Goal: Task Accomplishment & Management: Complete application form

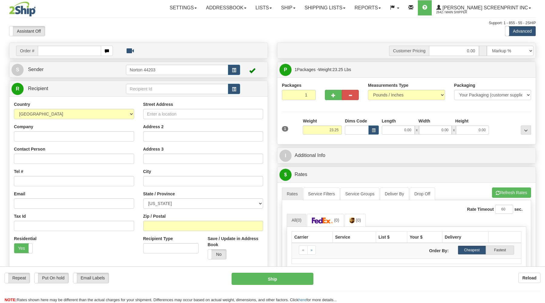
type input "0.00"
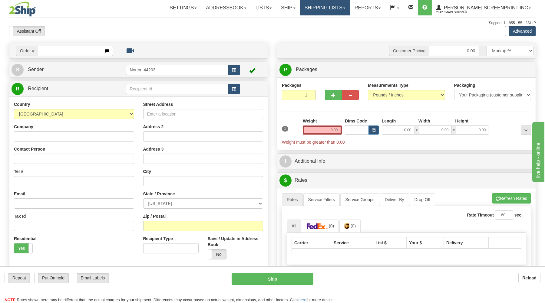
click at [350, 10] on link "Shipping lists" at bounding box center [325, 7] width 50 height 15
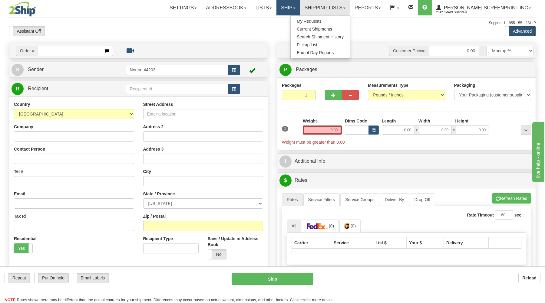
click at [299, 10] on link "Ship" at bounding box center [287, 7] width 23 height 15
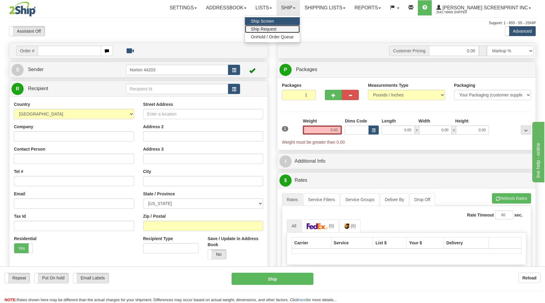
click at [276, 30] on span "Ship Request" at bounding box center [263, 29] width 25 height 5
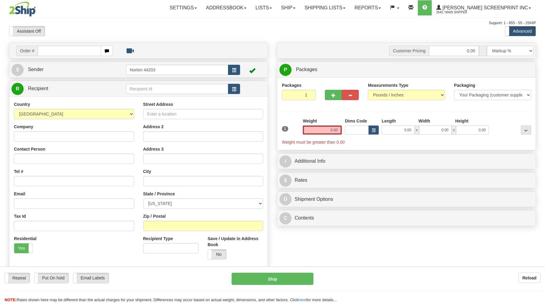
click at [46, 55] on input "text" at bounding box center [69, 51] width 63 height 10
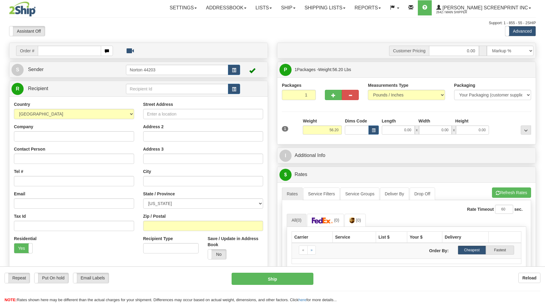
type input "0.00"
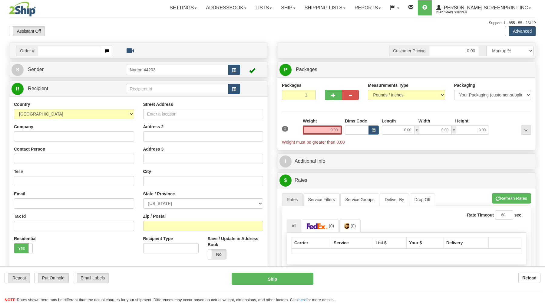
click at [47, 50] on input "text" at bounding box center [69, 51] width 63 height 10
type input "31533039"
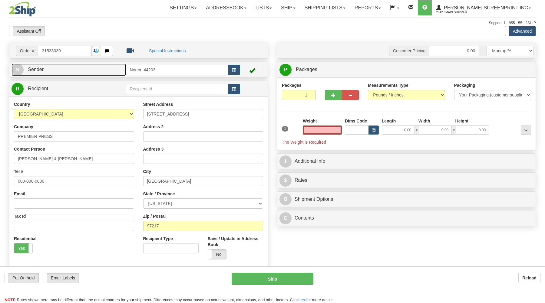
type input "0.00"
click at [67, 71] on link "S Sender" at bounding box center [68, 70] width 114 height 12
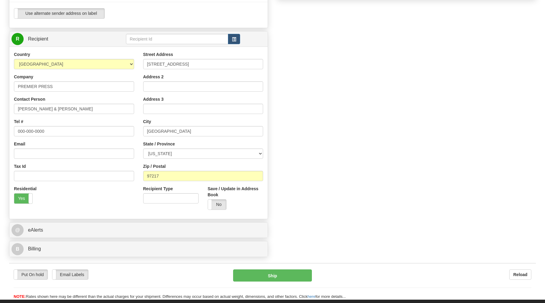
scroll to position [259, 0]
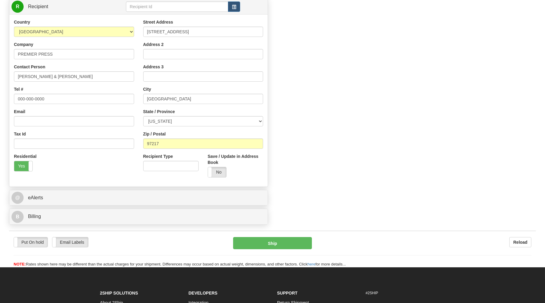
drag, startPoint x: 23, startPoint y: 165, endPoint x: 49, endPoint y: 164, distance: 26.3
click at [23, 165] on label "Yes" at bounding box center [23, 166] width 18 height 10
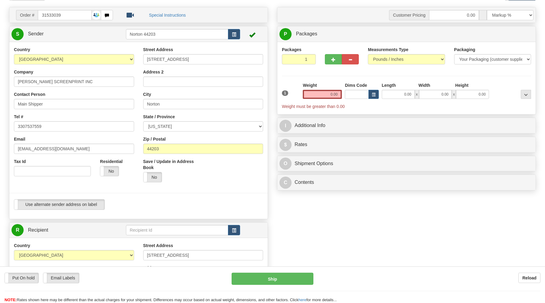
scroll to position [0, 0]
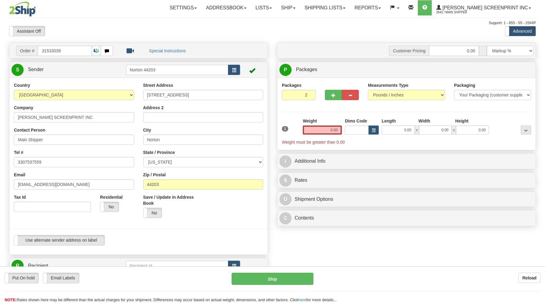
click at [311, 94] on input "2" at bounding box center [299, 95] width 34 height 10
click at [309, 93] on input "3" at bounding box center [299, 95] width 34 height 10
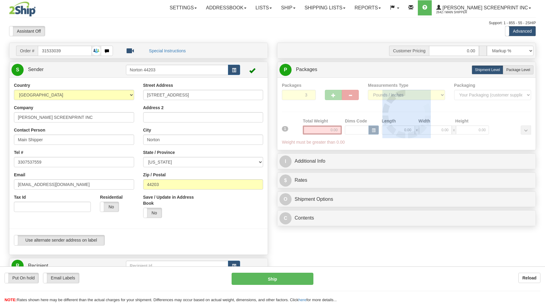
click at [309, 93] on div "Packages 3 1 Measurements Type" at bounding box center [406, 113] width 249 height 63
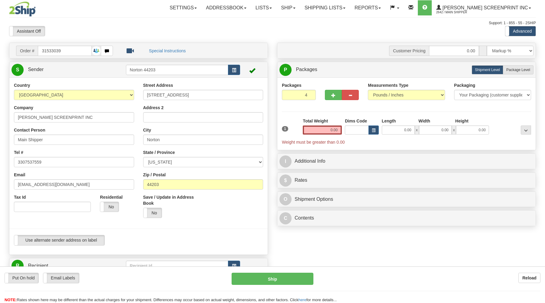
type input "4"
click at [309, 93] on input "4" at bounding box center [299, 95] width 34 height 10
click at [454, 90] on select "Your Packaging (customer supplied) Envelope (carrier supplied) Pack (carrier su…" at bounding box center [492, 95] width 77 height 10
drag, startPoint x: 528, startPoint y: 96, endPoint x: 408, endPoint y: 108, distance: 120.1
click at [408, 108] on div "Packages 4 1 Measurements Type" at bounding box center [406, 113] width 249 height 63
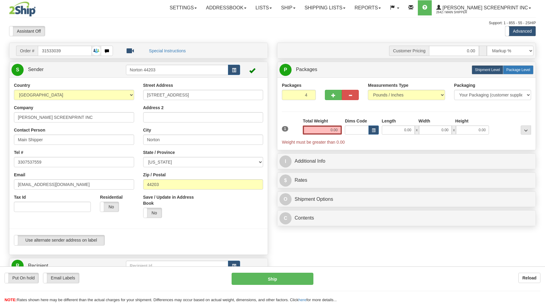
click at [520, 69] on span "Package Level" at bounding box center [518, 70] width 24 height 4
radio input "true"
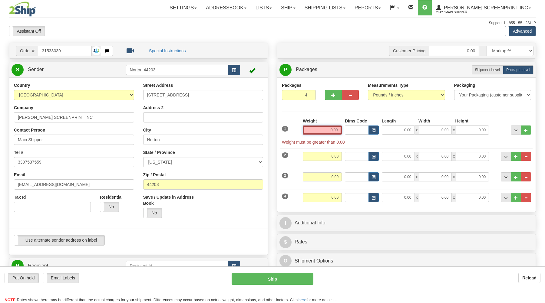
click at [327, 131] on input "0.00" at bounding box center [322, 130] width 39 height 9
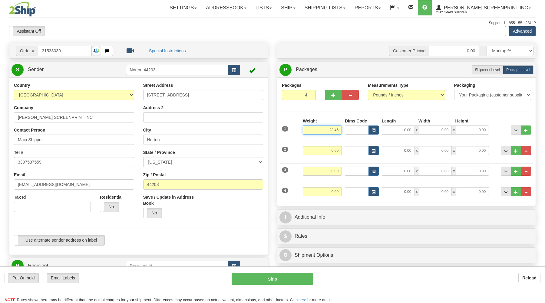
type input "23.45"
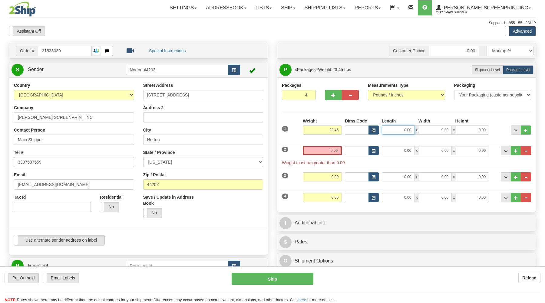
click at [401, 127] on input "0.00" at bounding box center [397, 130] width 33 height 9
type input "27.00"
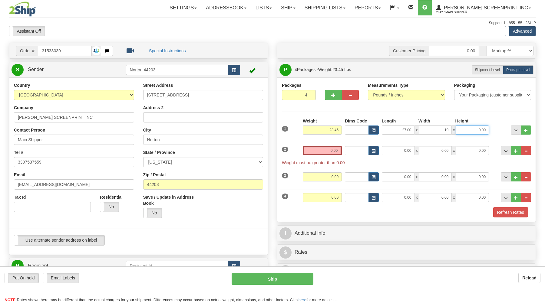
type input "19.00"
type input "8.00"
click at [325, 152] on input "0.00" at bounding box center [322, 150] width 39 height 9
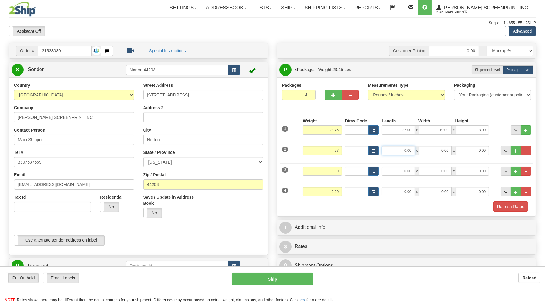
type input "57.00"
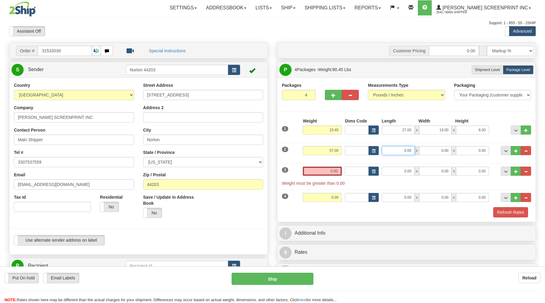
click at [402, 151] on input "0.00" at bounding box center [397, 150] width 33 height 9
drag, startPoint x: 398, startPoint y: 151, endPoint x: 414, endPoint y: 151, distance: 15.7
click at [414, 151] on input "382011" at bounding box center [397, 150] width 33 height 9
type input "38.00"
type input "20.00"
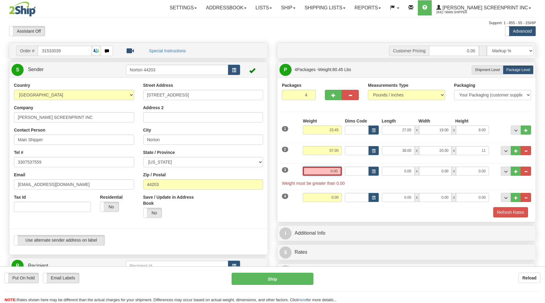
type input "11.00"
click at [326, 173] on input "0.00" at bounding box center [322, 171] width 39 height 9
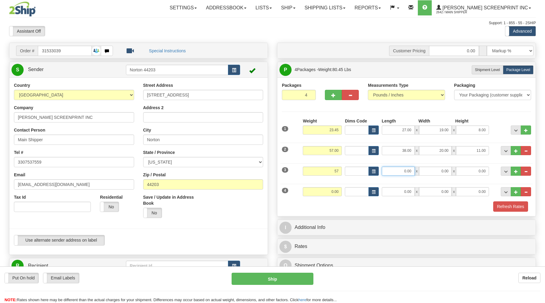
type input "57.00"
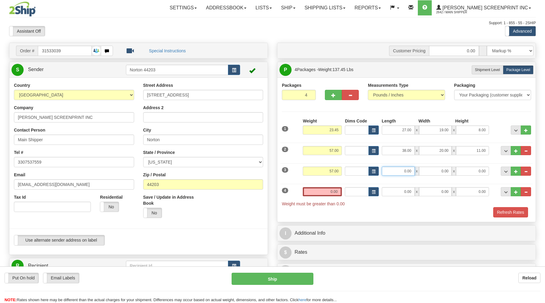
click at [400, 171] on input "0.00" at bounding box center [397, 171] width 33 height 9
type input "38.00"
type input "20.00"
type input "11.00"
click at [322, 193] on input "0.00" at bounding box center [322, 191] width 39 height 9
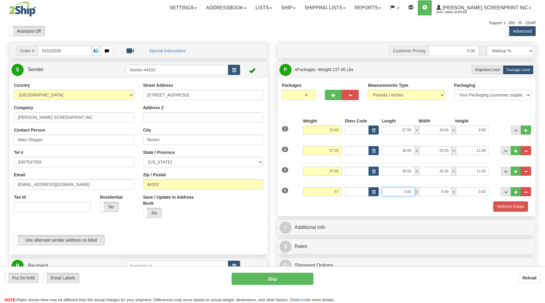
type input "57.00"
click at [401, 193] on input "0.00" at bounding box center [397, 191] width 33 height 9
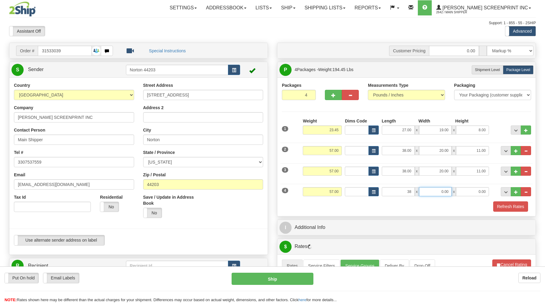
type input "38.00"
type input "20.00"
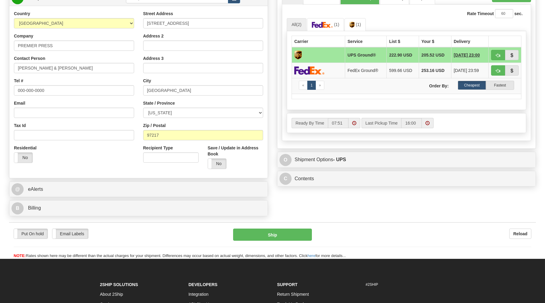
scroll to position [292, 0]
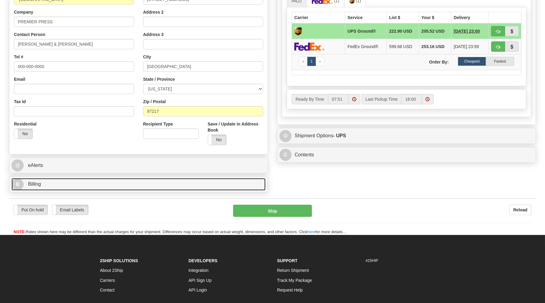
type input "11.00"
click at [85, 190] on link "B Billing" at bounding box center [138, 184] width 254 height 12
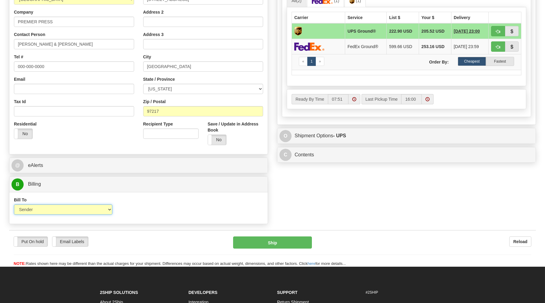
click at [14, 204] on select "Sender Recipient Third Party Collect" at bounding box center [63, 209] width 98 height 10
select select "3"
click option "Third Party" at bounding box center [0, 0] width 0 height 0
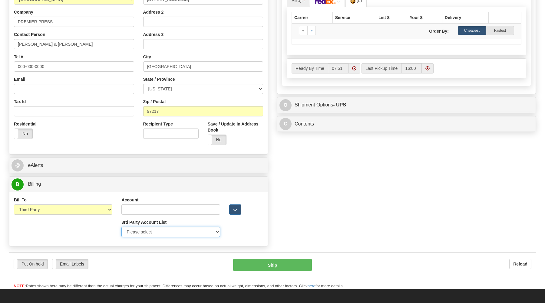
click at [121, 227] on select "Please select GITI-332021982-FedEx Express® CACHE-372964065-FedEx Express® LOWE…" at bounding box center [170, 232] width 98 height 10
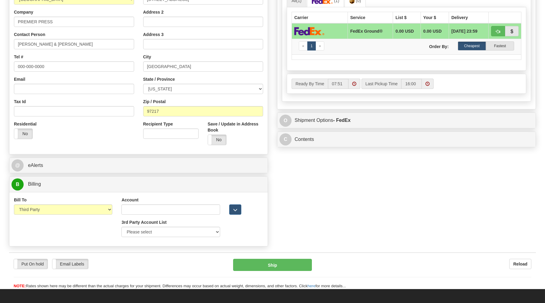
click at [255, 225] on div "Bill To Sender Recipient Third Party Collect Account 3rd Party Account List Ple…" at bounding box center [138, 219] width 258 height 45
click at [127, 210] on input "Account" at bounding box center [170, 209] width 98 height 10
click at [121, 227] on select "Please select GITI-332021982-FedEx Express® CACHE-372964065-FedEx Express® LOWE…" at bounding box center [170, 232] width 98 height 10
drag, startPoint x: 218, startPoint y: 233, endPoint x: 107, endPoint y: 219, distance: 111.6
click at [104, 219] on div "Bill To Sender Recipient Third Party Collect" at bounding box center [62, 208] width 107 height 22
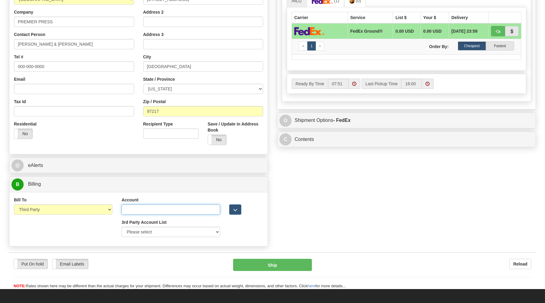
click at [127, 211] on input "Account" at bounding box center [170, 209] width 98 height 10
type input "947098"
click at [121, 227] on select "Please select GITI-332021982-FedEx Express® CACHE-372964065-FedEx Express® LOWE…" at bounding box center [170, 232] width 98 height 10
click at [163, 260] on div "Put On hold Put On hold Email Labels Email Labels Edit Reload Ship Reload" at bounding box center [272, 271] width 526 height 37
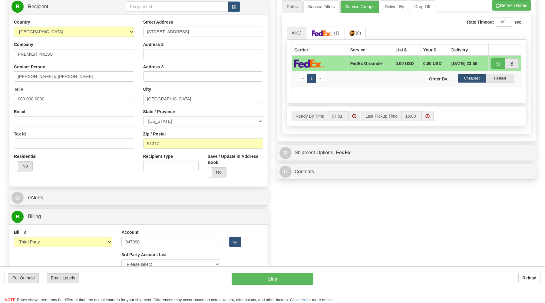
scroll to position [227, 0]
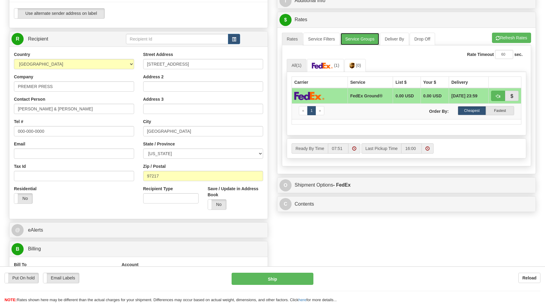
click at [358, 38] on link "Service Groups" at bounding box center [359, 39] width 39 height 13
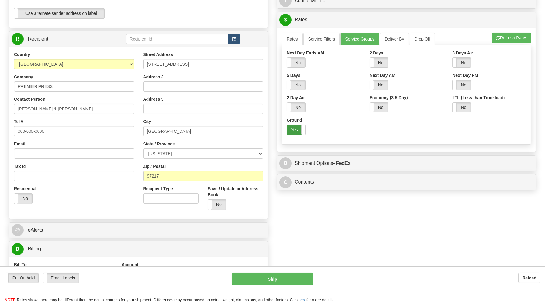
click at [289, 132] on label "Yes" at bounding box center [296, 130] width 18 height 10
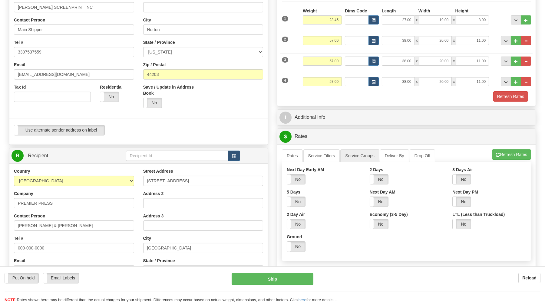
scroll to position [97, 0]
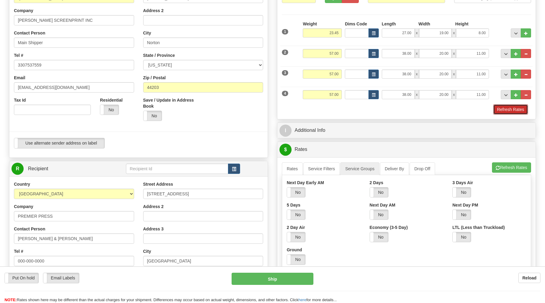
click at [509, 112] on button "Refresh Rates" at bounding box center [510, 109] width 35 height 10
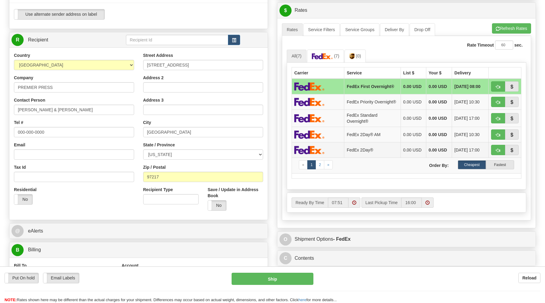
scroll to position [227, 0]
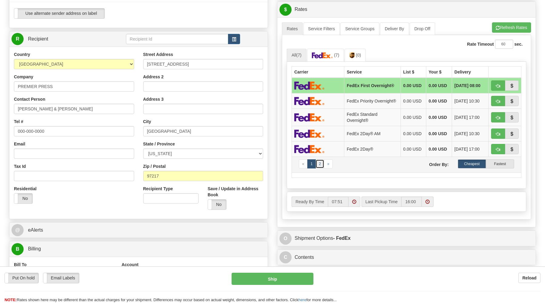
click at [318, 168] on link "2" at bounding box center [319, 163] width 9 height 9
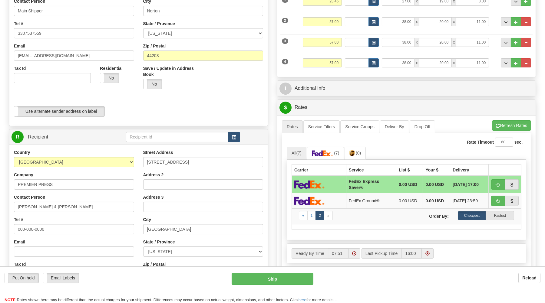
scroll to position [129, 0]
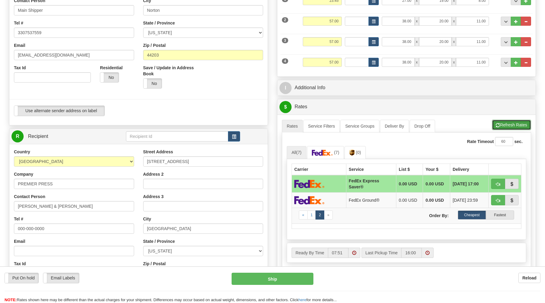
click at [511, 125] on button "Refresh Rates" at bounding box center [511, 125] width 39 height 10
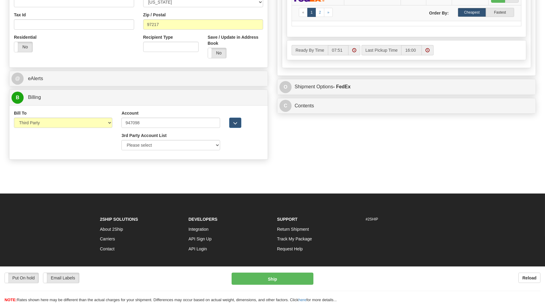
scroll to position [389, 0]
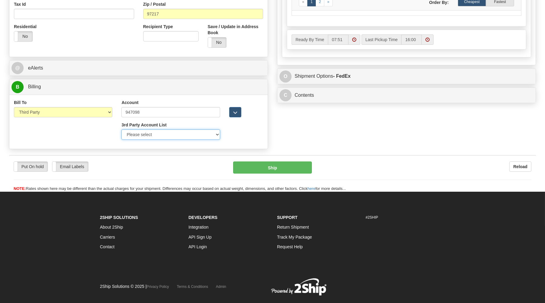
click at [121, 129] on select "Please select GITI-332021982-FedEx Express® CACHE-372964065-FedEx Express® LOWE…" at bounding box center [170, 134] width 98 height 10
click at [248, 133] on div "Bill To Sender Recipient Third Party Collect Account 947098 3rd Party Account L…" at bounding box center [138, 122] width 258 height 45
click at [180, 144] on div "Account 947098 3rd Party Account List Please select GITI-332021982-FedEx Expres…" at bounding box center [170, 122] width 107 height 45
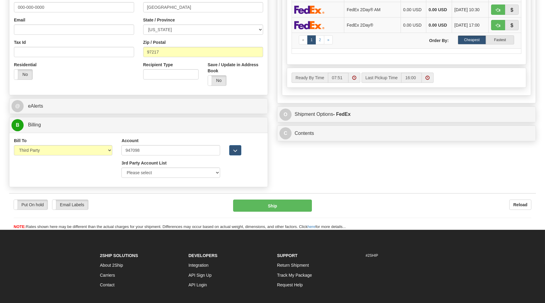
scroll to position [307, 0]
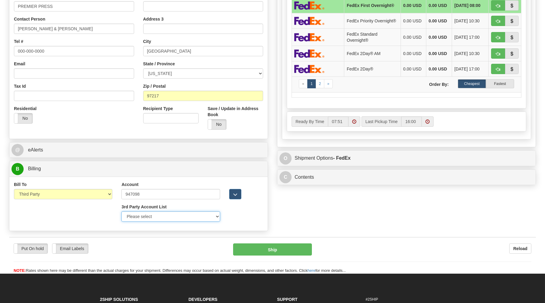
click at [121, 211] on select "Please select GITI-332021982-FedEx Express® CACHE-372964065-FedEx Express® LOWE…" at bounding box center [170, 216] width 98 height 10
click option "Please select" at bounding box center [0, 0] width 0 height 0
click at [244, 220] on div "Bill To Sender Recipient Third Party Collect Account 947098 3rd Party Account L…" at bounding box center [138, 204] width 258 height 45
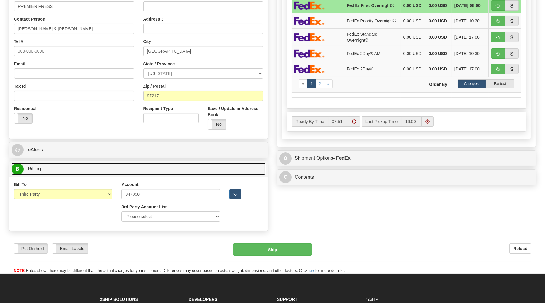
click at [88, 168] on link "B Billing" at bounding box center [138, 169] width 254 height 12
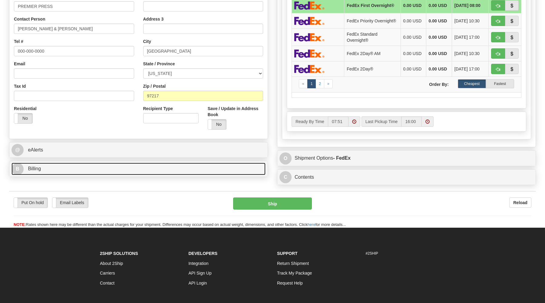
click at [88, 168] on link "B Billing" at bounding box center [138, 169] width 254 height 12
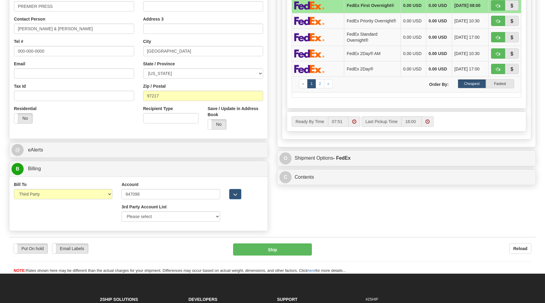
click at [70, 210] on div "Bill To Sender Recipient Third Party Collect Account 947098 3rd Party Account L…" at bounding box center [138, 204] width 258 height 45
drag, startPoint x: 86, startPoint y: 230, endPoint x: 165, endPoint y: 240, distance: 79.2
click at [87, 230] on div "Bill To Sender Recipient Third Party Collect Account 947098 3rd Party Account L…" at bounding box center [138, 204] width 258 height 54
click at [248, 226] on div "Bill To Sender Recipient Third Party Collect Account 947098 3rd Party Account L…" at bounding box center [138, 204] width 258 height 45
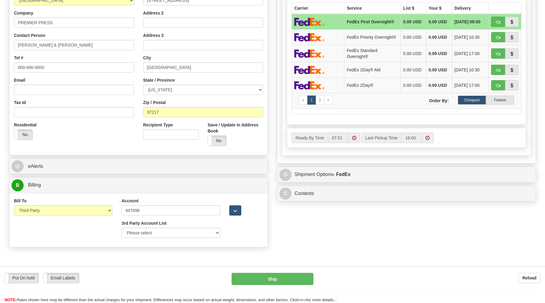
scroll to position [274, 0]
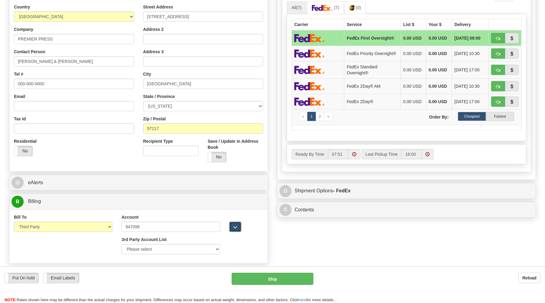
click at [236, 229] on span "button" at bounding box center [235, 227] width 4 height 4
click at [235, 228] on span "button" at bounding box center [235, 227] width 4 height 4
click at [238, 252] on div "Bill To Sender Recipient Third Party Collect Account 947098 3rd Party Account L…" at bounding box center [138, 236] width 258 height 45
click at [121, 244] on select "Please select GITI-332021982-FedEx Express® CACHE-372964065-FedEx Express® LOWE…" at bounding box center [170, 249] width 98 height 10
click at [84, 252] on div "Bill To Sender Recipient Third Party Collect Account 947098 3rd Party Account L…" at bounding box center [138, 236] width 258 height 45
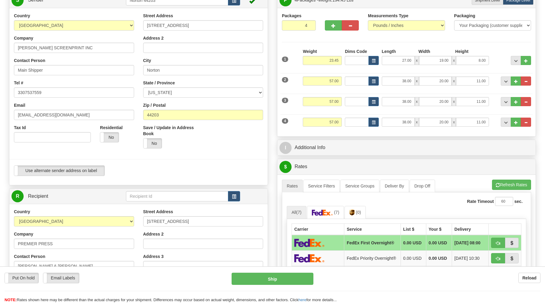
scroll to position [15, 0]
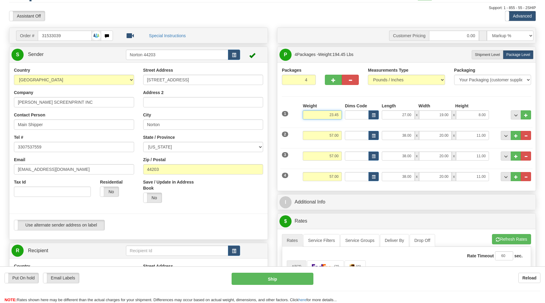
drag, startPoint x: 327, startPoint y: 116, endPoint x: 343, endPoint y: 117, distance: 16.7
click at [342, 117] on input "23.45" at bounding box center [322, 114] width 39 height 9
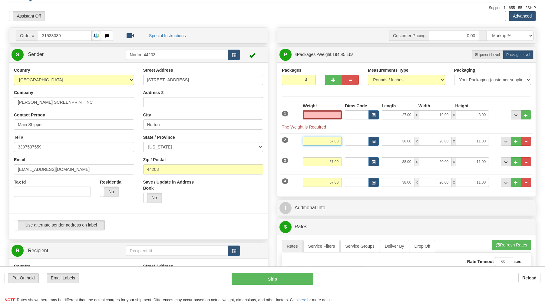
type input "0.00"
drag, startPoint x: 323, startPoint y: 140, endPoint x: 341, endPoint y: 142, distance: 17.9
click at [341, 142] on input "57.00" at bounding box center [322, 141] width 39 height 9
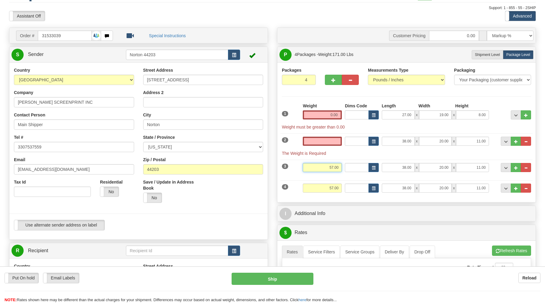
type input "0.00"
drag, startPoint x: 328, startPoint y: 168, endPoint x: 346, endPoint y: 168, distance: 17.5
click at [342, 168] on input "57.00" at bounding box center [322, 167] width 39 height 9
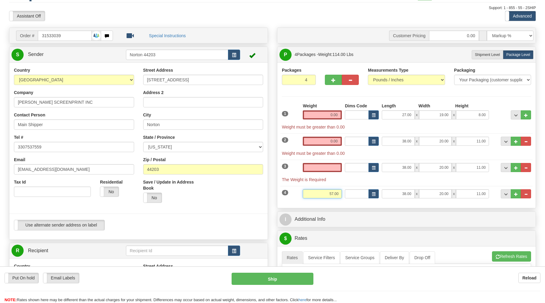
type input "0.00"
drag, startPoint x: 329, startPoint y: 193, endPoint x: 349, endPoint y: 193, distance: 20.0
click at [342, 193] on input "57.00" at bounding box center [322, 193] width 39 height 9
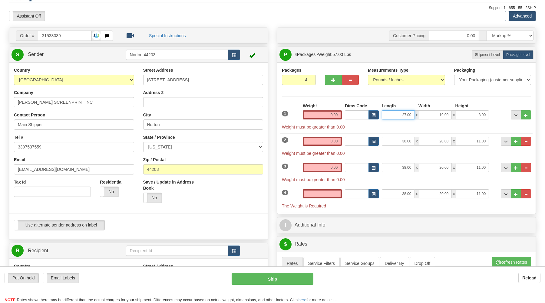
type input "0.00"
drag, startPoint x: 399, startPoint y: 115, endPoint x: 512, endPoint y: 121, distance: 113.0
click at [414, 119] on input "27.00" at bounding box center [397, 114] width 33 height 9
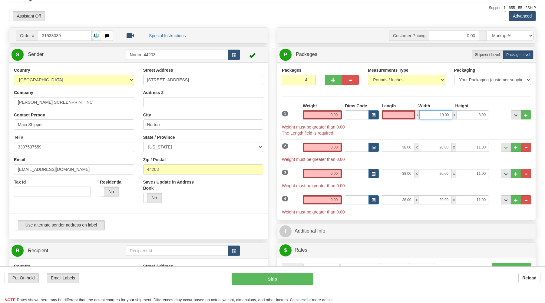
type input "0.00"
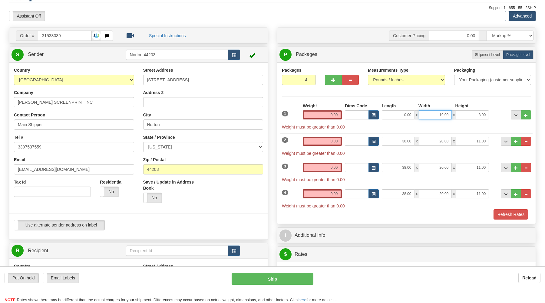
click at [450, 115] on input "19.00" at bounding box center [435, 114] width 33 height 9
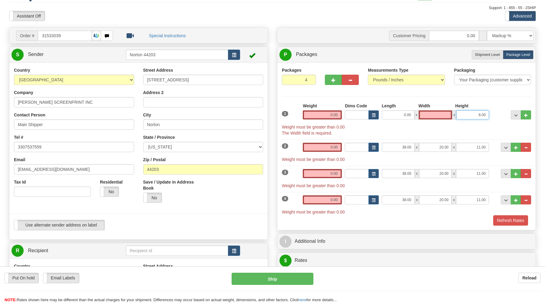
type input "0.00"
drag, startPoint x: 476, startPoint y: 115, endPoint x: 498, endPoint y: 116, distance: 21.8
click at [489, 116] on input "8.00" at bounding box center [472, 114] width 33 height 9
type input "0.00"
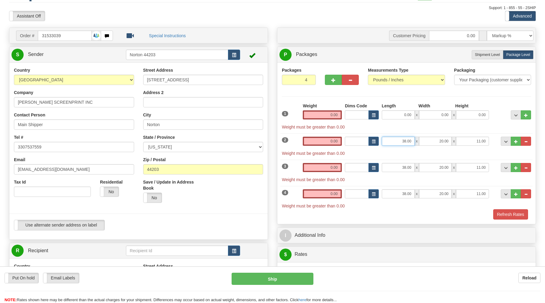
drag, startPoint x: 403, startPoint y: 147, endPoint x: 420, endPoint y: 148, distance: 17.2
click at [414, 146] on input "38.00" at bounding box center [397, 141] width 33 height 9
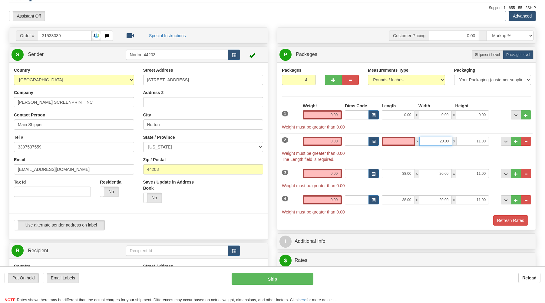
type input "0.00"
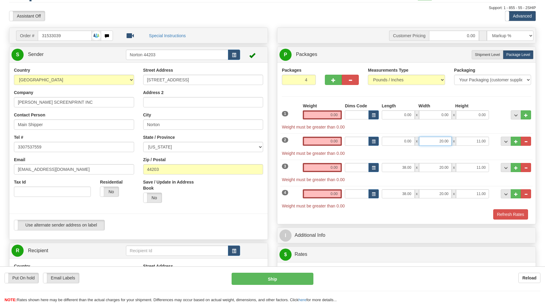
drag, startPoint x: 438, startPoint y: 142, endPoint x: 451, endPoint y: 142, distance: 13.6
click at [451, 142] on input "20.00" at bounding box center [435, 141] width 33 height 9
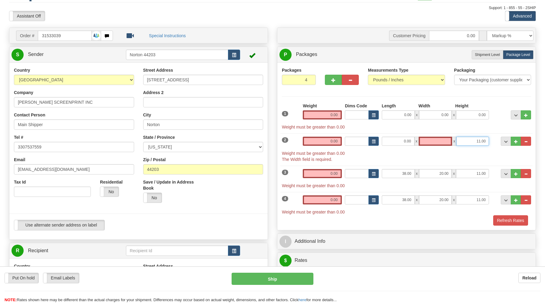
type input "0.00"
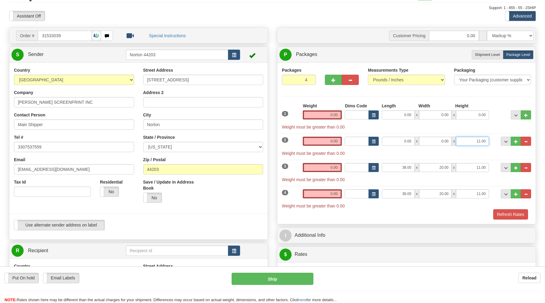
drag, startPoint x: 473, startPoint y: 142, endPoint x: 490, endPoint y: 142, distance: 16.6
click at [489, 142] on input "11.00" at bounding box center [472, 141] width 33 height 9
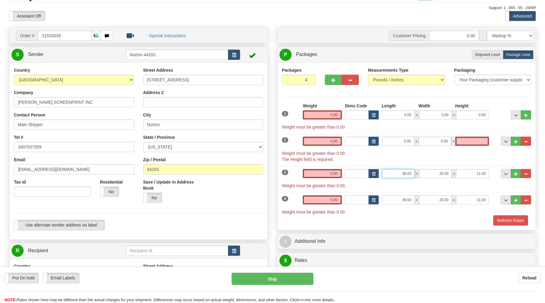
type input "0.00"
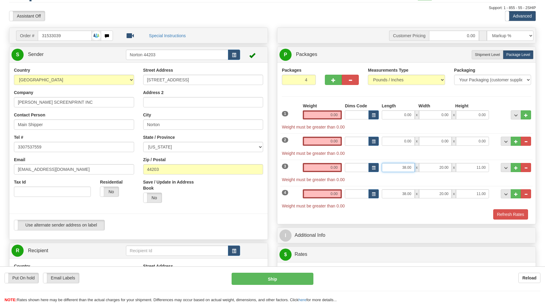
drag, startPoint x: 403, startPoint y: 173, endPoint x: 412, endPoint y: 173, distance: 8.8
click at [412, 172] on input "38.00" at bounding box center [397, 167] width 33 height 9
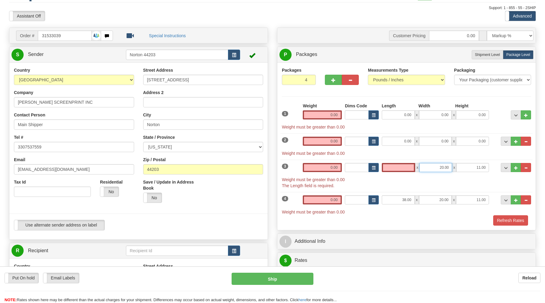
type input "0.00"
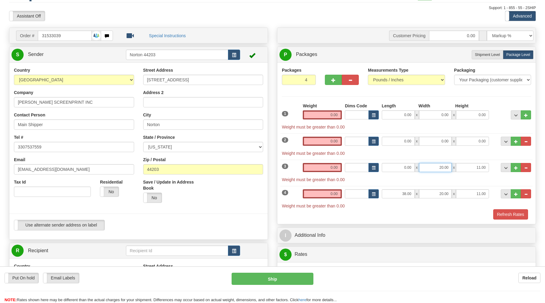
drag, startPoint x: 442, startPoint y: 168, endPoint x: 449, endPoint y: 168, distance: 7.0
click at [449, 168] on input "20.00" at bounding box center [435, 167] width 33 height 9
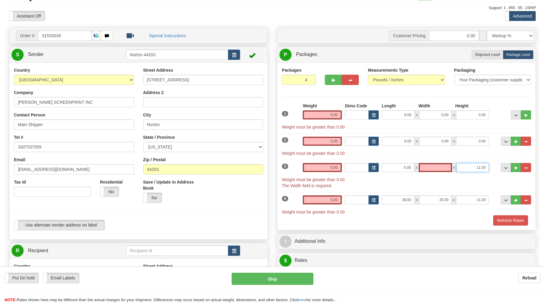
type input "0.00"
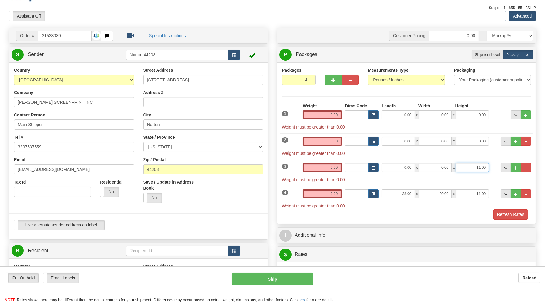
drag, startPoint x: 474, startPoint y: 168, endPoint x: 495, endPoint y: 169, distance: 20.6
click at [489, 169] on input "11.00" at bounding box center [472, 167] width 33 height 9
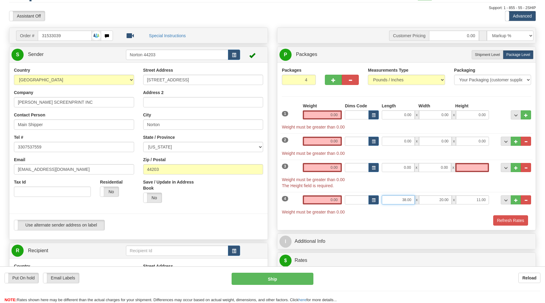
type input "0.00"
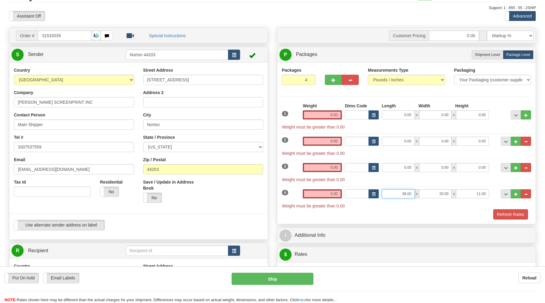
click at [414, 198] on input "38.00" at bounding box center [397, 193] width 33 height 9
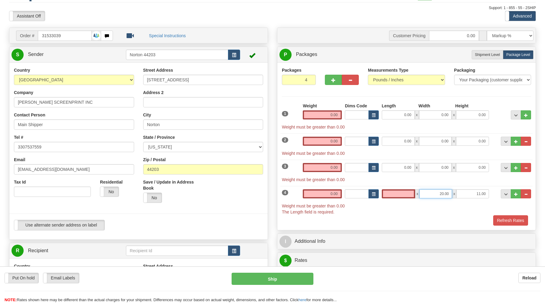
type input "0.00"
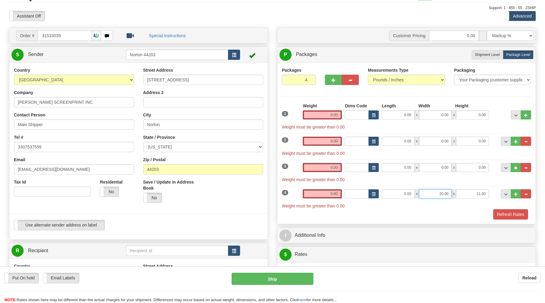
drag, startPoint x: 438, startPoint y: 193, endPoint x: 451, endPoint y: 195, distance: 12.8
click at [451, 195] on input "20.00" at bounding box center [435, 193] width 33 height 9
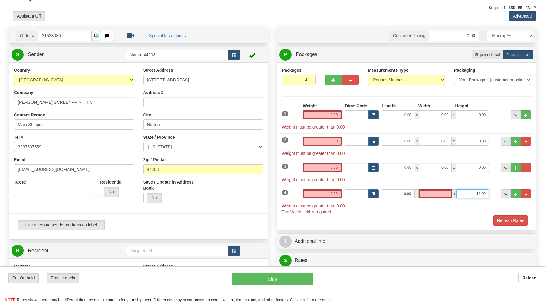
type input "0.00"
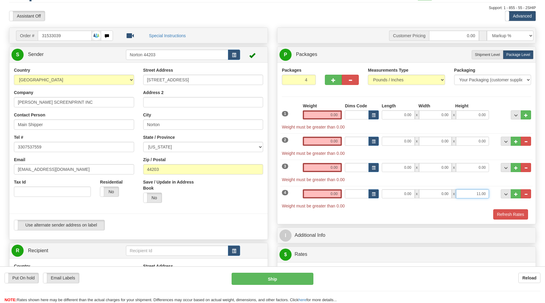
drag, startPoint x: 476, startPoint y: 195, endPoint x: 490, endPoint y: 195, distance: 13.6
click at [489, 195] on input "11.00" at bounding box center [472, 193] width 33 height 9
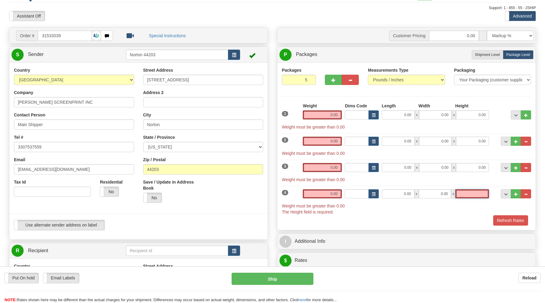
click at [310, 78] on input "5" at bounding box center [299, 80] width 34 height 10
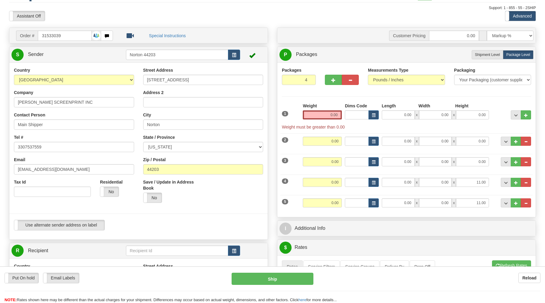
click at [310, 82] on input "4" at bounding box center [299, 80] width 34 height 10
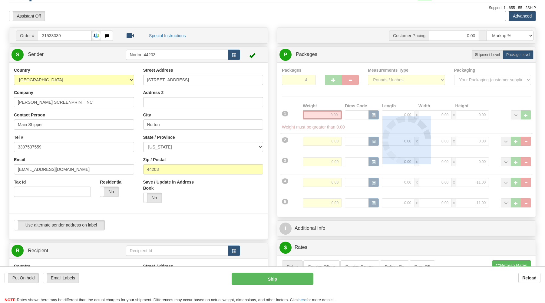
click at [310, 82] on div at bounding box center [406, 140] width 249 height 146
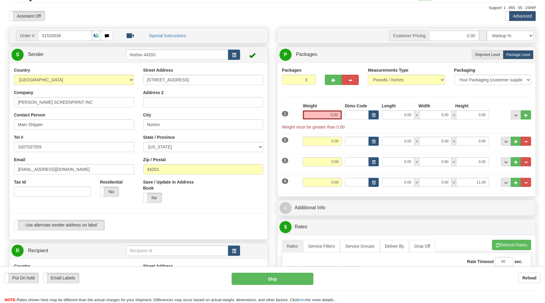
click at [310, 82] on input "3" at bounding box center [299, 80] width 34 height 10
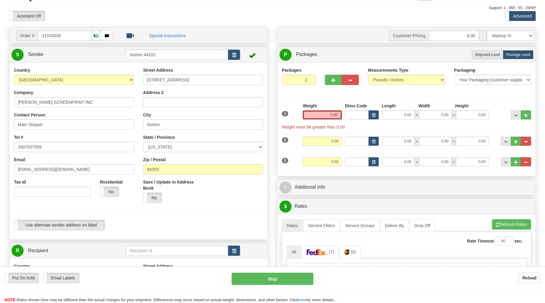
click at [310, 82] on input "2" at bounding box center [299, 80] width 34 height 10
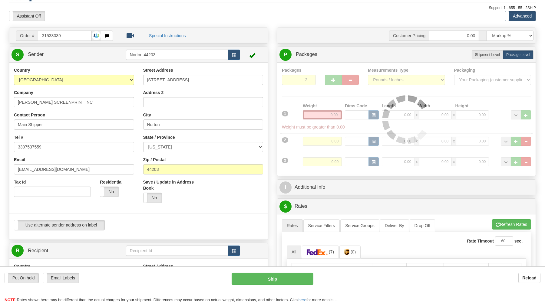
click at [310, 82] on div "Packages 2 3 Measurements Type" at bounding box center [406, 119] width 249 height 104
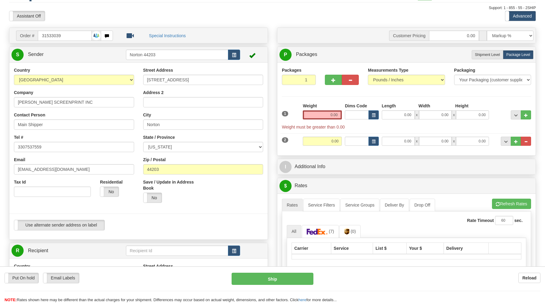
type input "1"
click at [310, 82] on input "1" at bounding box center [299, 80] width 34 height 10
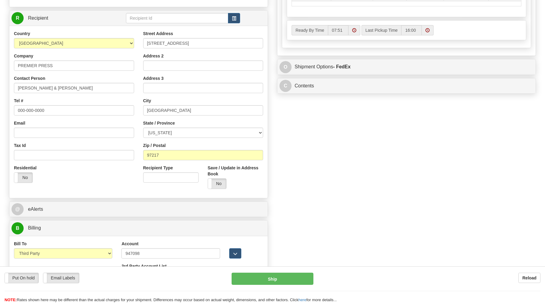
scroll to position [274, 0]
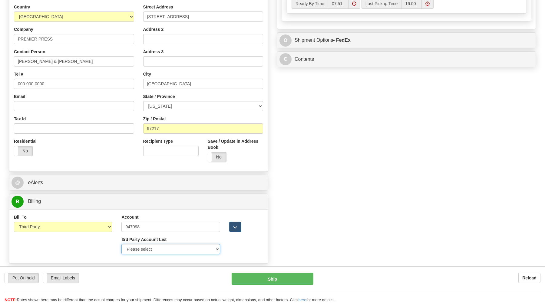
click at [121, 244] on select "Please select GITI-332021982-FedEx Express® CACHE-372964065-FedEx Express® LOWE…" at bounding box center [170, 249] width 98 height 10
click at [81, 216] on div "Bill To Sender Recipient Third Party Collect" at bounding box center [63, 223] width 98 height 18
drag, startPoint x: 141, startPoint y: 227, endPoint x: 94, endPoint y: 228, distance: 46.3
click at [121, 228] on input "947098" at bounding box center [170, 227] width 98 height 10
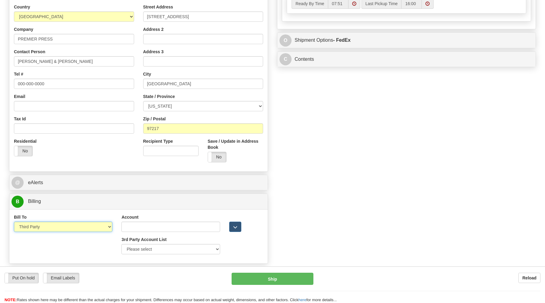
click at [14, 222] on select "Sender Recipient Third Party Collect" at bounding box center [63, 227] width 98 height 10
click option "Third Party" at bounding box center [0, 0] width 0 height 0
click at [121, 244] on select "Please select GITI-332021982-FedEx Express® CACHE-372964065-FedEx Express® LOWE…" at bounding box center [170, 249] width 98 height 10
select select "421"
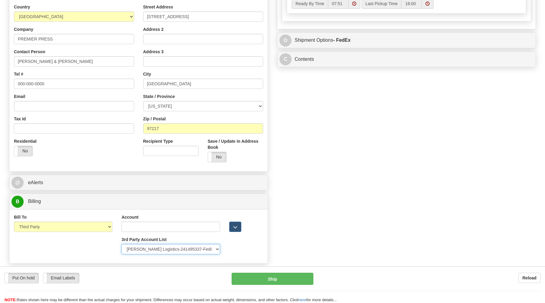
click option "Koch Logistics-241495337-FedEx Express®" at bounding box center [0, 0] width 0 height 0
type input "241495337"
select select "US"
type input "Koch Logistics"
type input "Tobi Hurley"
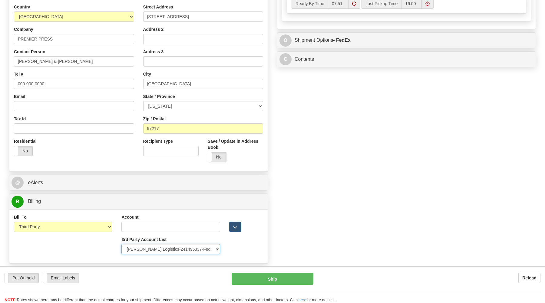
type input "800-331-9412"
type input "2230 Energy Park Drive"
type input "St Paul"
type input "55108"
select select "MN"
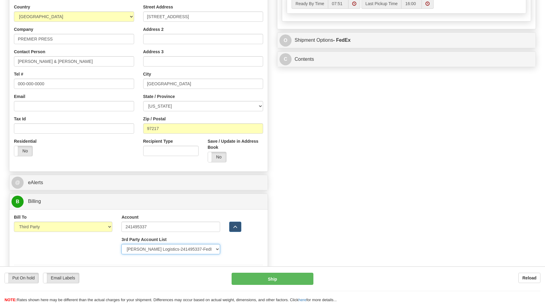
click at [121, 244] on select "Please select GITI-332021982-FedEx Express® CACHE-372964065-FedEx Express® LOWE…" at bounding box center [170, 249] width 98 height 10
click at [130, 276] on div "Put On hold Put On hold Email Labels Email Labels Edit Reload" at bounding box center [114, 278] width 218 height 10
click at [121, 244] on select "Please select GITI-332021982-FedEx Express® CACHE-372964065-FedEx Express® LOWE…" at bounding box center [170, 249] width 98 height 10
click at [207, 251] on select "Please select GITI-332021982-FedEx Express® CACHE-372964065-FedEx Express® LOWE…" at bounding box center [170, 249] width 98 height 10
click at [121, 244] on select "Please select GITI-332021982-FedEx Express® CACHE-372964065-FedEx Express® LOWE…" at bounding box center [170, 249] width 98 height 10
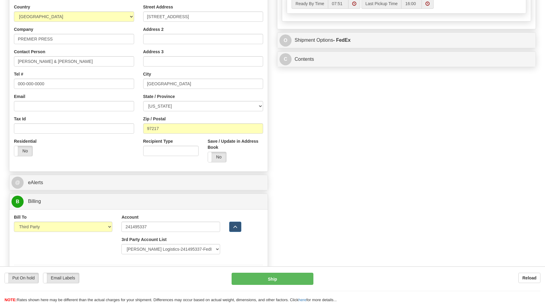
click at [109, 219] on div "Bill To Sender Recipient Third Party Collect" at bounding box center [63, 223] width 98 height 18
drag, startPoint x: 151, startPoint y: 228, endPoint x: 101, endPoint y: 224, distance: 50.4
click at [121, 224] on input "241495337" at bounding box center [170, 227] width 98 height 10
click at [164, 281] on div "Put On hold Put On hold Email Labels Email Labels Edit Reload" at bounding box center [114, 278] width 218 height 10
click at [165, 280] on div "Put On hold Put On hold Email Labels Email Labels Edit Reload" at bounding box center [114, 278] width 218 height 10
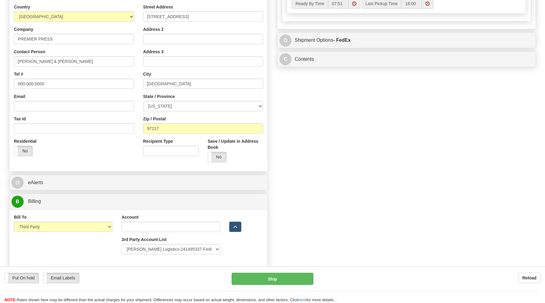
click at [165, 280] on div "Put On hold Put On hold Email Labels Email Labels Edit Reload" at bounding box center [114, 278] width 218 height 10
click at [233, 257] on div "Bill To Sender Recipient Third Party Collect Account 3rd Party Account List Ple…" at bounding box center [138, 236] width 258 height 45
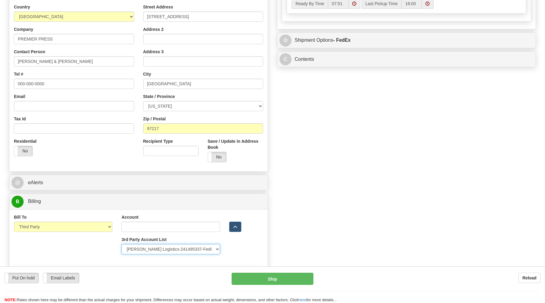
click at [121, 244] on select "Please select GITI-332021982-FedEx Express® CACHE-372964065-FedEx Express® LOWE…" at bounding box center [170, 249] width 98 height 10
click at [208, 251] on select "Please select GITI-332021982-FedEx Express® CACHE-372964065-FedEx Express® LOWE…" at bounding box center [170, 249] width 98 height 10
click at [121, 244] on select "Please select GITI-332021982-FedEx Express® CACHE-372964065-FedEx Express® LOWE…" at bounding box center [170, 249] width 98 height 10
drag, startPoint x: 209, startPoint y: 250, endPoint x: 97, endPoint y: 244, distance: 111.5
click at [96, 246] on div "Bill To Sender Recipient Third Party Collect Account 3rd Party Account List Ple…" at bounding box center [138, 236] width 258 height 45
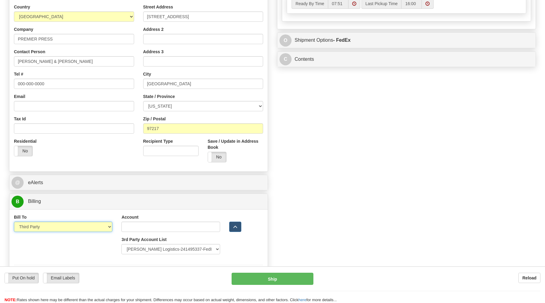
click at [14, 222] on select "Sender Recipient Third Party Collect" at bounding box center [63, 227] width 98 height 10
click option "Sender" at bounding box center [0, 0] width 0 height 0
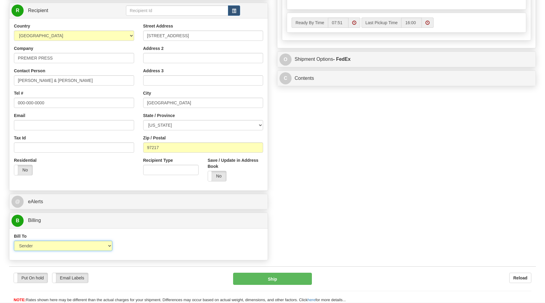
scroll to position [307, 0]
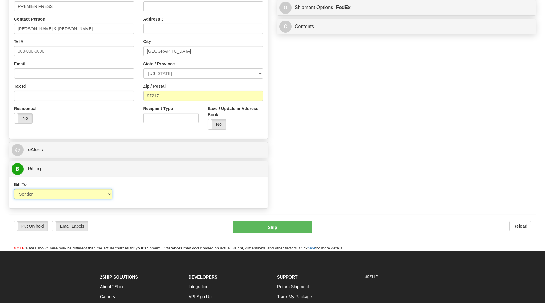
click at [14, 189] on select "Sender Recipient Third Party Collect" at bounding box center [63, 194] width 98 height 10
select select "3"
click option "Third Party" at bounding box center [0, 0] width 0 height 0
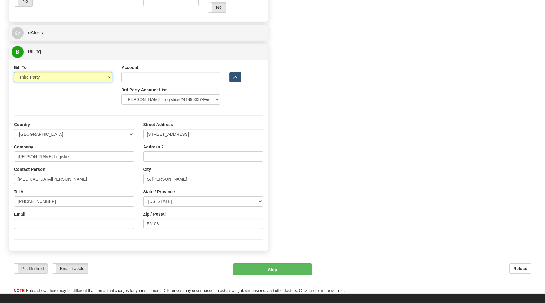
scroll to position [437, 0]
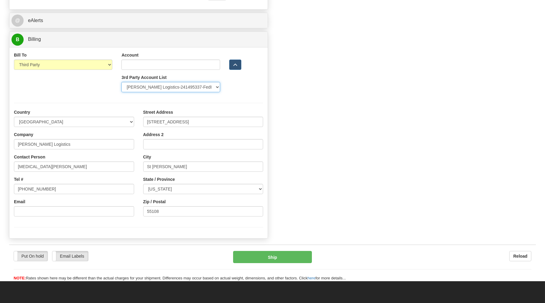
click at [121, 82] on select "Please select GITI-332021982-FedEx Express® CACHE-372964065-FedEx Express® LOWE…" at bounding box center [170, 87] width 98 height 10
click at [80, 90] on div "Bill To Sender Recipient Third Party Collect Account 3rd Party Account List Ple…" at bounding box center [138, 74] width 258 height 45
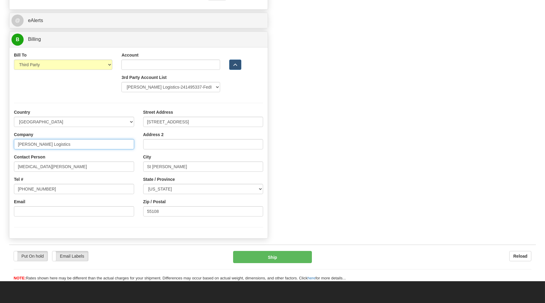
drag, startPoint x: 48, startPoint y: 144, endPoint x: 1, endPoint y: 143, distance: 47.2
click at [14, 143] on input "Koch Logistics" at bounding box center [74, 144] width 120 height 10
type input "p"
type input "PREMIER PRESS"
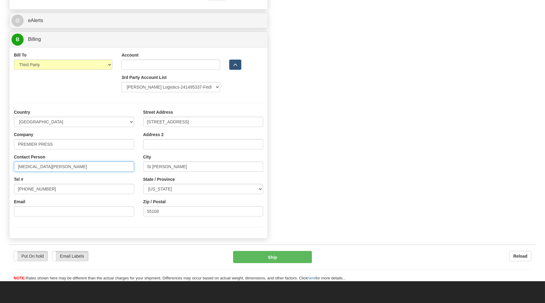
drag, startPoint x: 41, startPoint y: 168, endPoint x: 11, endPoint y: 165, distance: 30.5
click at [14, 165] on input "Tobi Hurley" at bounding box center [74, 167] width 120 height 10
type input "DARCY & GINA"
drag, startPoint x: 46, startPoint y: 189, endPoint x: -5, endPoint y: 191, distance: 50.6
click at [14, 191] on input "800-331-9412" at bounding box center [74, 189] width 120 height 10
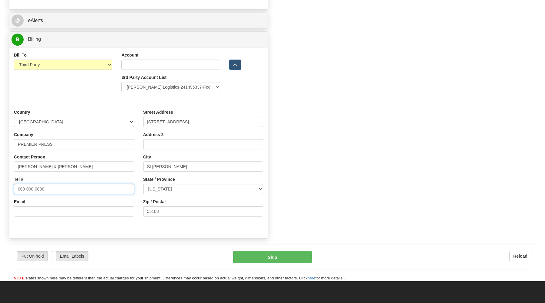
type input "000-000-0000"
drag, startPoint x: 194, startPoint y: 123, endPoint x: 133, endPoint y: 122, distance: 60.2
click at [143, 122] on input "2230 Energy Park Drive" at bounding box center [203, 122] width 120 height 10
type input "5000 N BASIN AVE"
drag, startPoint x: 163, startPoint y: 166, endPoint x: 129, endPoint y: 166, distance: 33.3
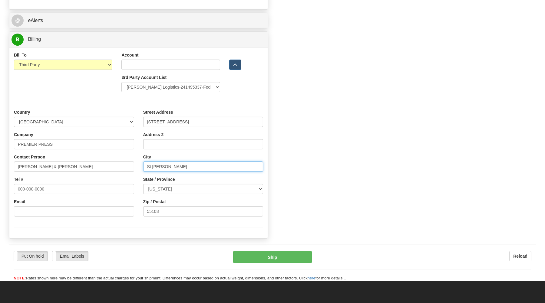
click at [143, 166] on input "St Paul" at bounding box center [203, 167] width 120 height 10
type input "PORTLAND"
click at [143, 184] on select "ALABAMA ALASKA ARIZONA ARKANSAS Armed Forces America Armed Forces Europe Armed …" at bounding box center [203, 189] width 120 height 10
select select "OR"
click option "[US_STATE]" at bounding box center [0, 0] width 0 height 0
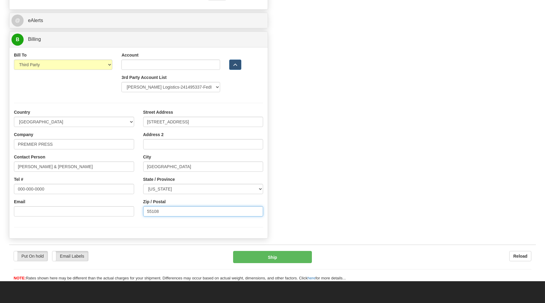
drag, startPoint x: 160, startPoint y: 213, endPoint x: 133, endPoint y: 211, distance: 26.7
click at [143, 211] on input "55108" at bounding box center [203, 211] width 120 height 10
type input "97217"
click at [73, 99] on div at bounding box center [138, 103] width 258 height 12
click at [121, 82] on select "Please select GITI-332021982-FedEx Express® CACHE-372964065-FedEx Express® LOWE…" at bounding box center [170, 87] width 98 height 10
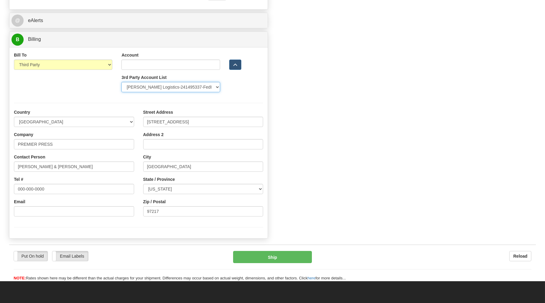
click at [205, 89] on select "Please select GITI-332021982-FedEx Express® CACHE-372964065-FedEx Express® LOWE…" at bounding box center [170, 87] width 98 height 10
click at [121, 82] on select "Please select GITI-332021982-FedEx Express® CACHE-372964065-FedEx Express® LOWE…" at bounding box center [170, 87] width 98 height 10
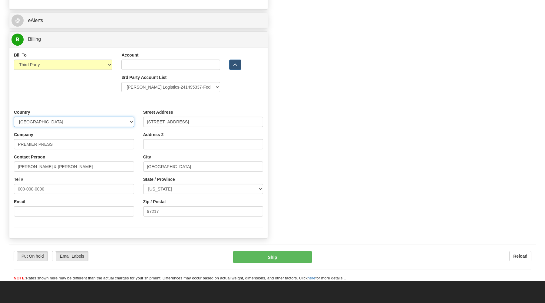
click at [14, 117] on select "AFGHANISTAN ALAND ISLANDS ALBANIA ALGERIA AMERICAN SAMOA ANDORRA ANGOLA ANGUILL…" at bounding box center [74, 122] width 120 height 10
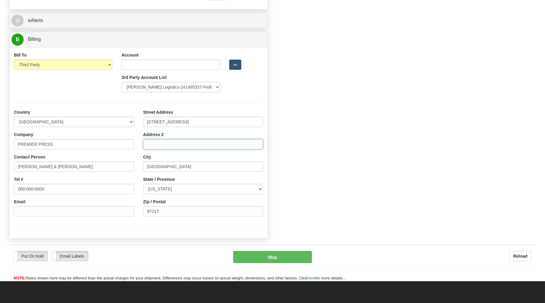
drag, startPoint x: 130, startPoint y: 87, endPoint x: 164, endPoint y: 140, distance: 62.5
click at [243, 142] on input "Address 2" at bounding box center [203, 144] width 120 height 10
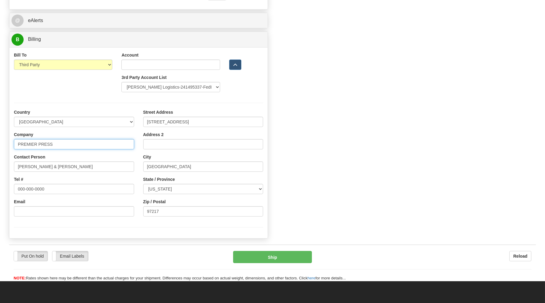
click at [61, 147] on input "PREMIER PRESS" at bounding box center [74, 144] width 120 height 10
type input "P"
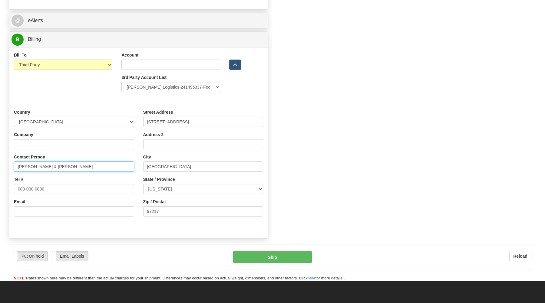
click at [53, 168] on input "DARCY & GINA" at bounding box center [74, 167] width 120 height 10
type input "D"
click at [49, 191] on input "000-000-0000" at bounding box center [74, 189] width 120 height 10
type input "0"
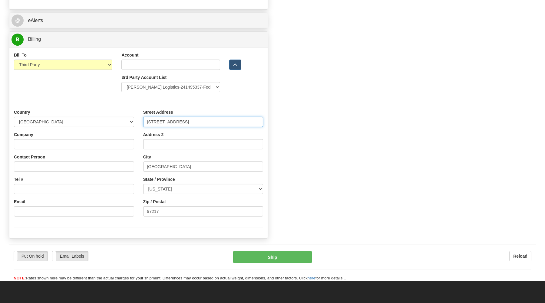
click at [185, 123] on input "5000 N BASIN AVE" at bounding box center [203, 122] width 120 height 10
type input "5"
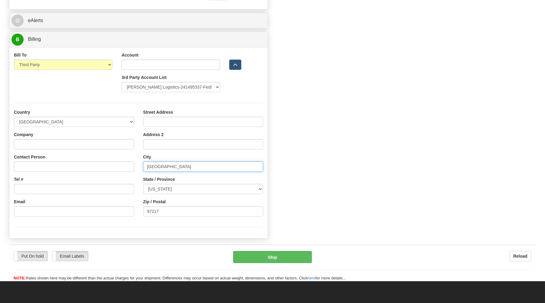
click at [176, 167] on input "PORTLAND" at bounding box center [203, 167] width 120 height 10
type input "P"
click at [143, 184] on select "ALABAMA ALASKA ARIZONA ARKANSAS Armed Forces America Armed Forces Europe Armed …" at bounding box center [203, 189] width 120 height 10
drag, startPoint x: 167, startPoint y: 189, endPoint x: 160, endPoint y: 214, distance: 25.8
click at [160, 214] on input "97217" at bounding box center [203, 211] width 120 height 10
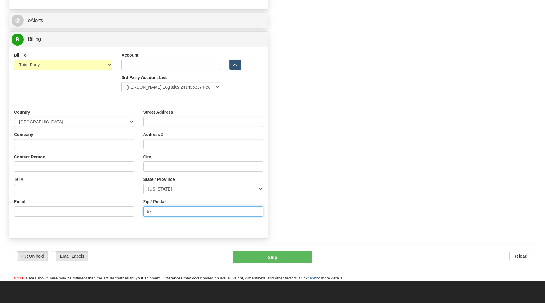
type input "9"
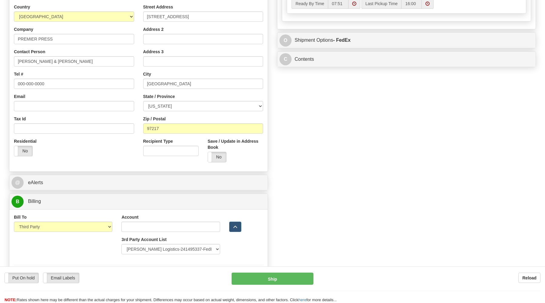
scroll to position [292, 0]
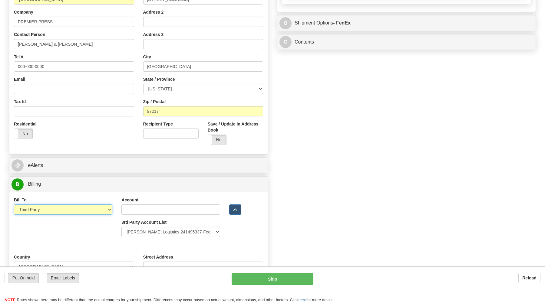
click at [14, 204] on select "Sender Recipient Third Party Collect" at bounding box center [63, 209] width 98 height 10
click option "Sender" at bounding box center [0, 0] width 0 height 0
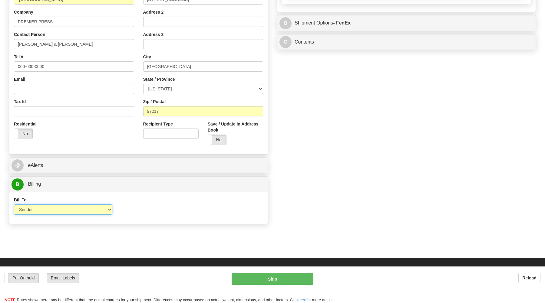
click at [14, 204] on select "Sender Recipient Third Party Collect" at bounding box center [63, 209] width 98 height 10
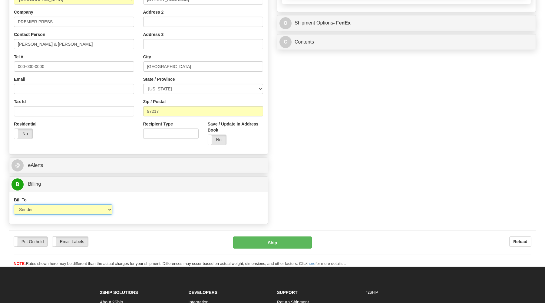
select select "3"
click option "Third Party" at bounding box center [0, 0] width 0 height 0
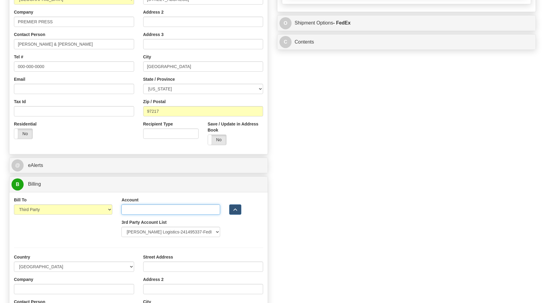
click at [128, 210] on input "Account" at bounding box center [170, 209] width 98 height 10
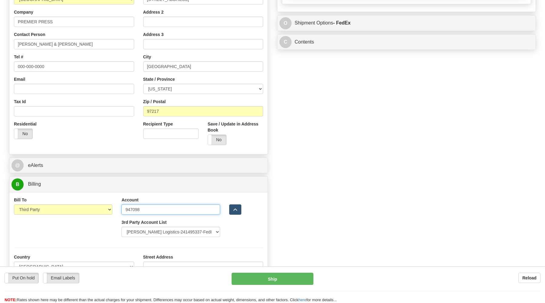
type input "947098"
click at [235, 209] on span "button" at bounding box center [235, 210] width 4 height 4
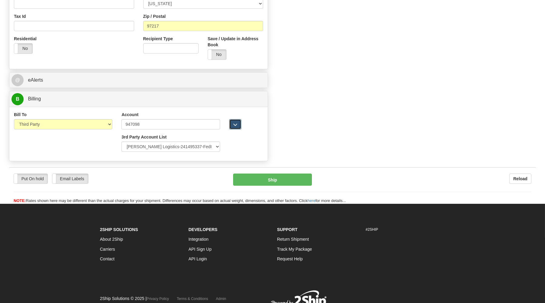
scroll to position [324, 0]
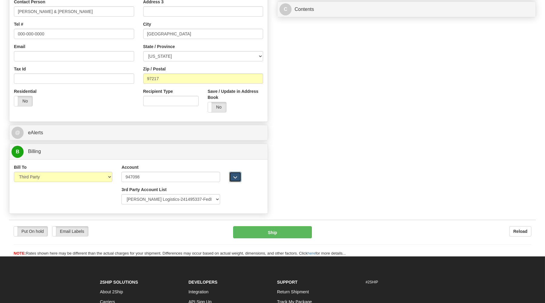
click at [232, 178] on button "button" at bounding box center [235, 177] width 12 height 10
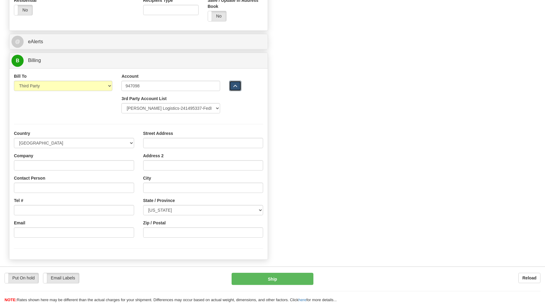
scroll to position [421, 0]
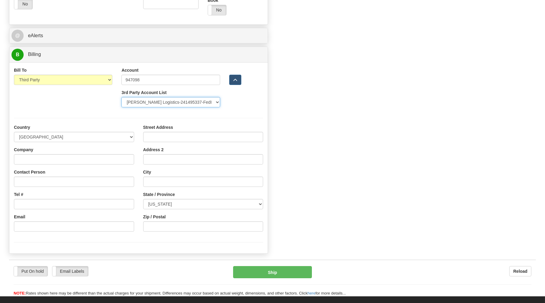
click at [121, 97] on select "Please select GITI-332021982-FedEx Express® CACHE-372964065-FedEx Express® LOWE…" at bounding box center [170, 102] width 98 height 10
drag, startPoint x: 215, startPoint y: 103, endPoint x: 390, endPoint y: 148, distance: 180.3
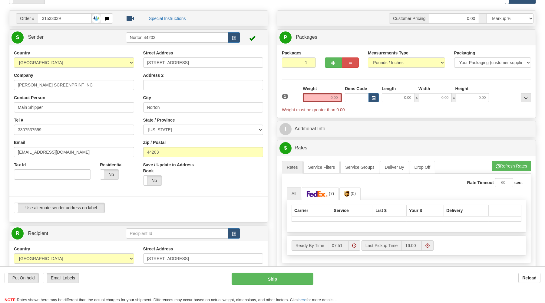
scroll to position [0, 0]
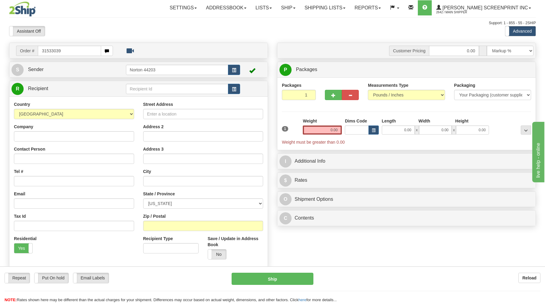
drag, startPoint x: 76, startPoint y: 55, endPoint x: 31, endPoint y: 52, distance: 45.5
click at [38, 52] on input "31533039" at bounding box center [69, 51] width 63 height 10
click at [299, 7] on link "Ship" at bounding box center [287, 7] width 23 height 15
click at [276, 28] on span "Ship Request" at bounding box center [263, 29] width 25 height 5
click at [55, 50] on input "text" at bounding box center [69, 51] width 63 height 10
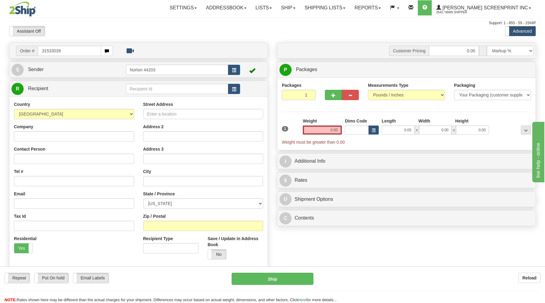
type input "31533039"
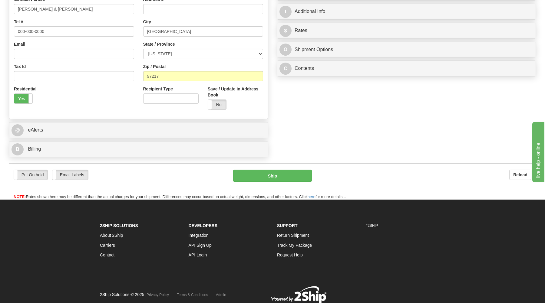
scroll to position [162, 0]
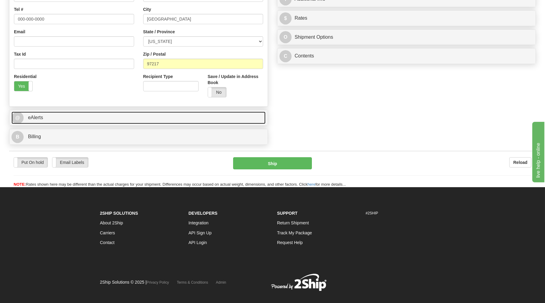
type input "0.00"
click at [123, 119] on link "@ eAlerts" at bounding box center [138, 118] width 254 height 12
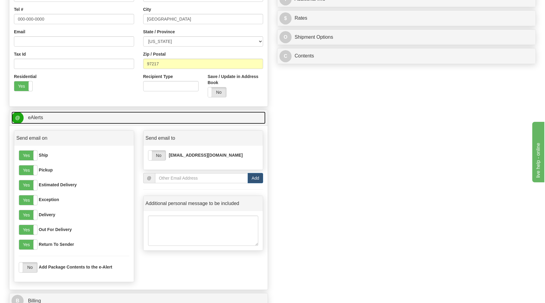
click at [147, 114] on link "@ eAlerts" at bounding box center [138, 118] width 254 height 12
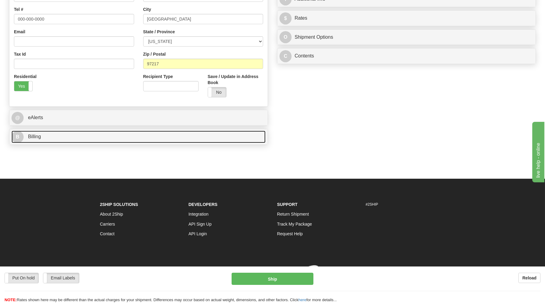
click at [145, 142] on link "B Billing" at bounding box center [138, 137] width 254 height 12
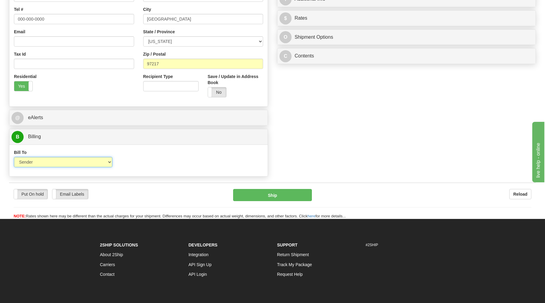
click at [14, 157] on select "Sender Recipient Third Party Collect" at bounding box center [63, 162] width 98 height 10
select select "3"
click option "Third Party" at bounding box center [0, 0] width 0 height 0
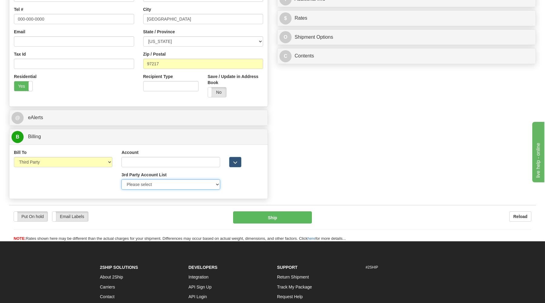
click at [121, 179] on select "Please select GITI-332021982-FedEx Express® CACHE-372964065-FedEx Express® LOWE…" at bounding box center [170, 184] width 98 height 10
select select "420"
click option "PREMIER PRESS-947098-UPS" at bounding box center [0, 0] width 0 height 0
type input "947098"
select select "US"
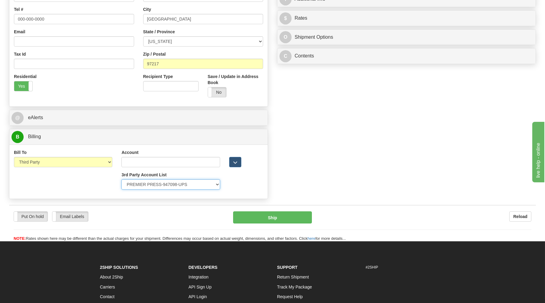
type input "PREMIER PRESS"
type input "MARISSA BOWMAN"
type input "000-000-0000"
type input "5000 NORTH BASIN AVE"
type input "PORTLAND"
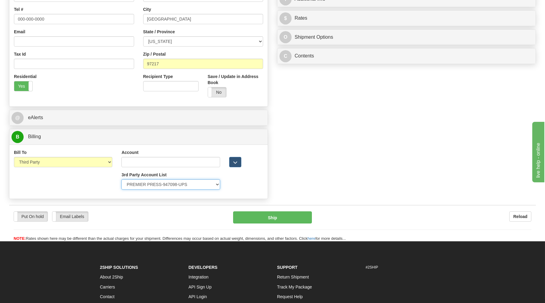
type input "97217"
select select "OR"
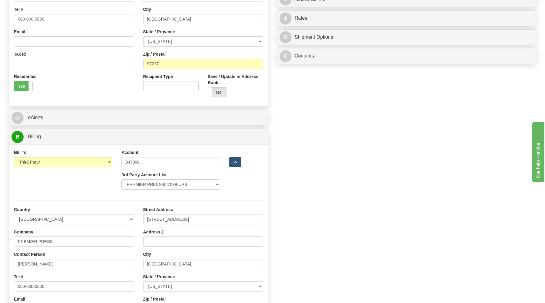
click at [373, 184] on div "Order # 31533039 S Sender" at bounding box center [272, 110] width 535 height 458
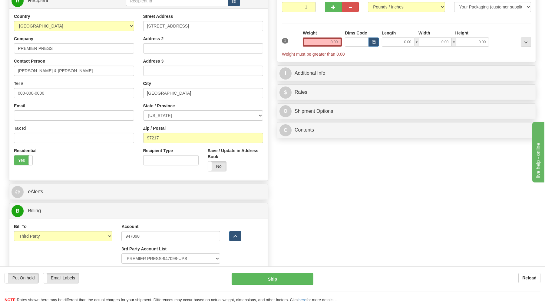
scroll to position [0, 0]
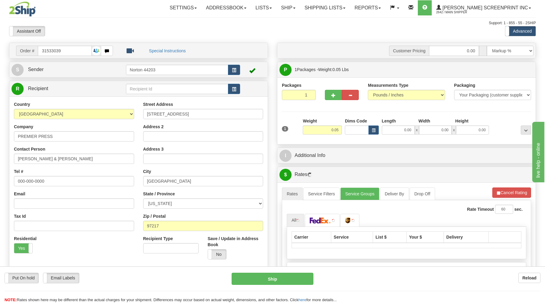
type input "0.00"
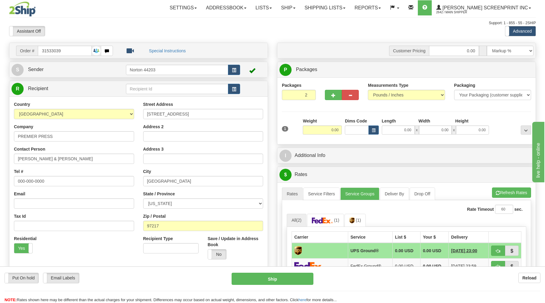
click at [309, 95] on input "2" at bounding box center [299, 95] width 34 height 10
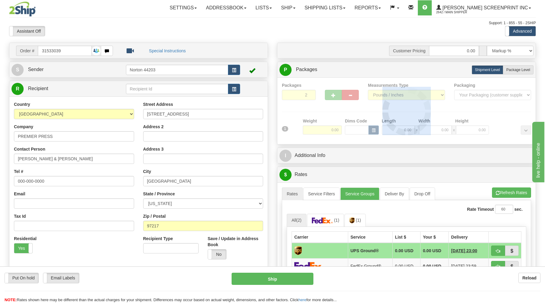
click at [309, 95] on div "Packages 2 1 Measurements Type" at bounding box center [406, 110] width 249 height 57
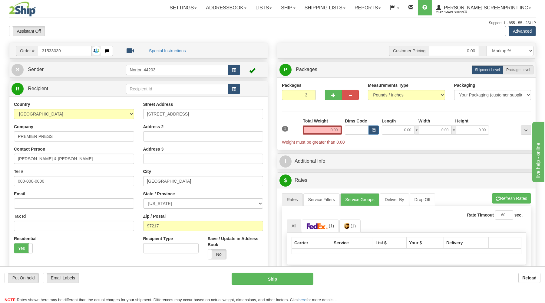
click at [309, 95] on input "3" at bounding box center [299, 95] width 34 height 10
type input "4"
click at [309, 95] on input "4" at bounding box center [299, 95] width 34 height 10
click at [520, 72] on span "Package Level" at bounding box center [518, 70] width 24 height 4
radio input "true"
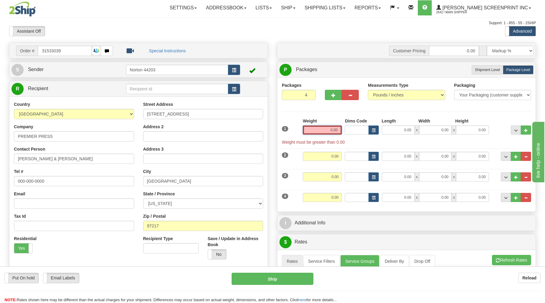
click at [327, 130] on input "0.00" at bounding box center [322, 130] width 39 height 9
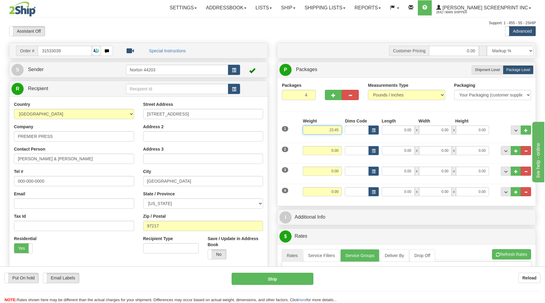
type input "23.45"
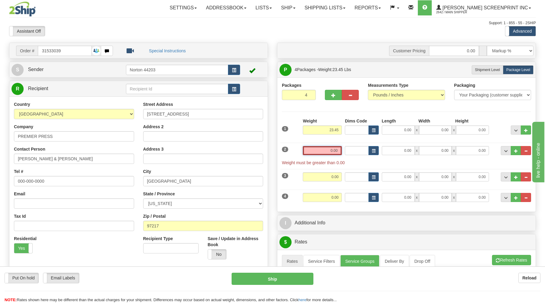
click at [326, 149] on input "0.00" at bounding box center [322, 150] width 39 height 9
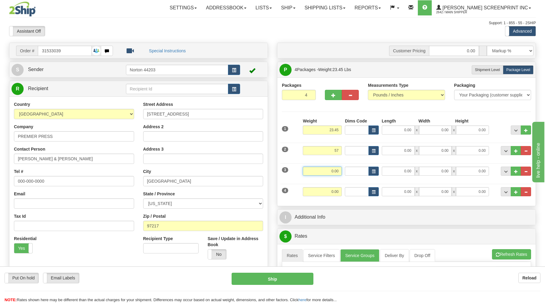
type input "57.00"
click at [328, 171] on input "0.00" at bounding box center [322, 171] width 39 height 9
type input "57.00"
click at [329, 191] on input "0.00" at bounding box center [322, 191] width 39 height 9
type input "57.00"
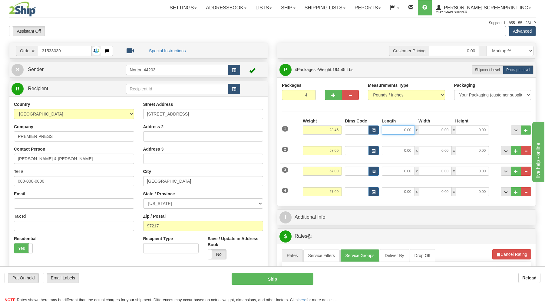
click at [401, 131] on input "0.00" at bounding box center [397, 130] width 33 height 9
type input "27.00"
click at [435, 130] on input "0.00" at bounding box center [435, 130] width 33 height 9
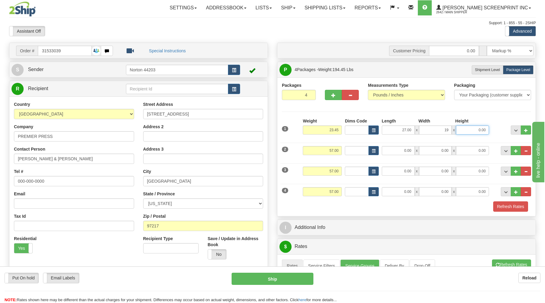
type input "19.00"
click at [476, 129] on input "0.00" at bounding box center [472, 130] width 33 height 9
type input "8.00"
click at [400, 151] on input "0.00" at bounding box center [397, 150] width 33 height 9
type input "38.00"
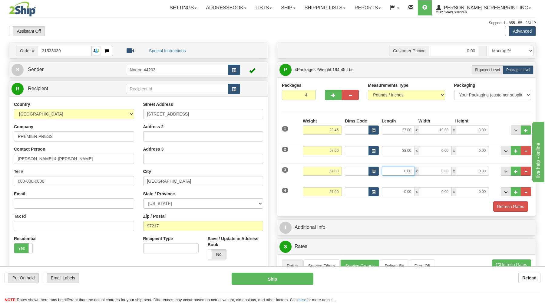
click at [402, 170] on input "0.00" at bounding box center [397, 171] width 33 height 9
type input "38.00"
click at [400, 191] on input "0.00" at bounding box center [397, 191] width 33 height 9
type input "38.00"
click at [440, 152] on input "0.00" at bounding box center [435, 150] width 33 height 9
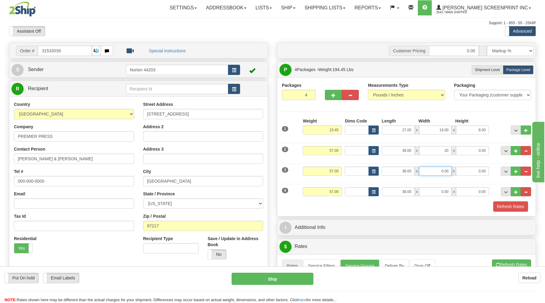
type input "20.00"
click at [439, 170] on input "0.00" at bounding box center [435, 171] width 33 height 9
type input "20.00"
click at [440, 191] on input "0.00" at bounding box center [435, 191] width 33 height 9
type input "20.00"
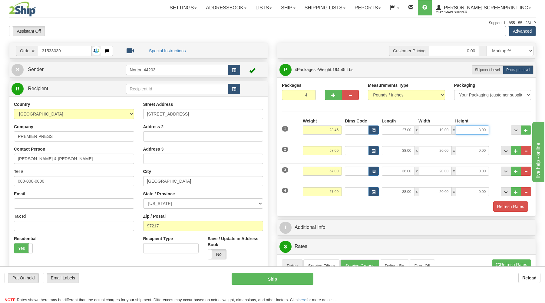
click at [476, 131] on input "8.00" at bounding box center [472, 130] width 33 height 9
click at [475, 152] on input "0.00" at bounding box center [472, 150] width 33 height 9
type input "11.00"
click at [474, 171] on input "0.00" at bounding box center [472, 171] width 33 height 9
type input "11.00"
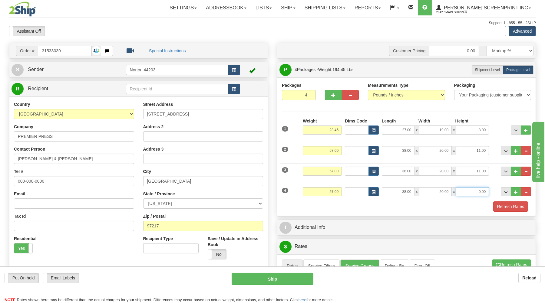
click at [478, 192] on input "0.00" at bounding box center [472, 191] width 33 height 9
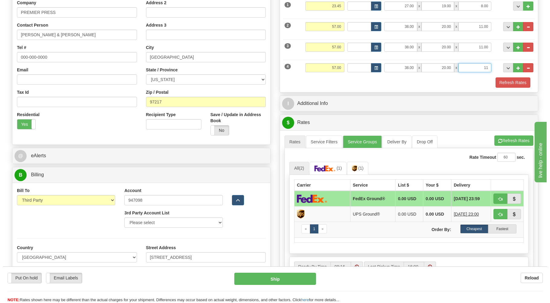
scroll to position [129, 0]
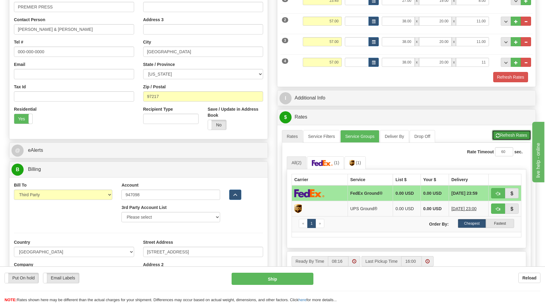
type input "11.00"
click at [503, 136] on button "Refresh Rates" at bounding box center [511, 135] width 39 height 10
click at [497, 193] on span "button" at bounding box center [498, 194] width 4 height 4
type input "03"
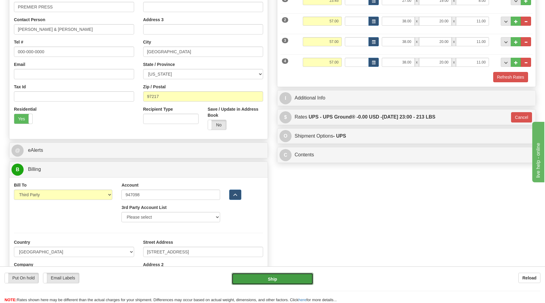
click at [304, 282] on button "Ship" at bounding box center [272, 279] width 82 height 12
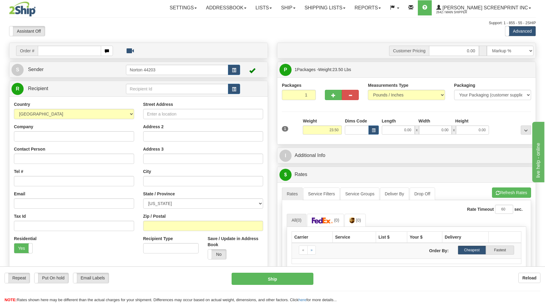
type input "0.00"
